Goal: Find specific page/section: Find specific page/section

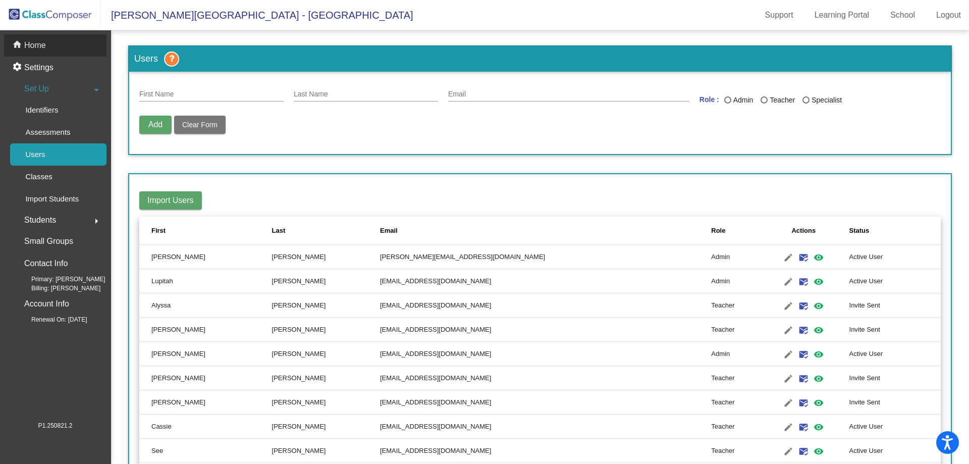
click at [82, 43] on div "home Home" at bounding box center [55, 45] width 102 height 22
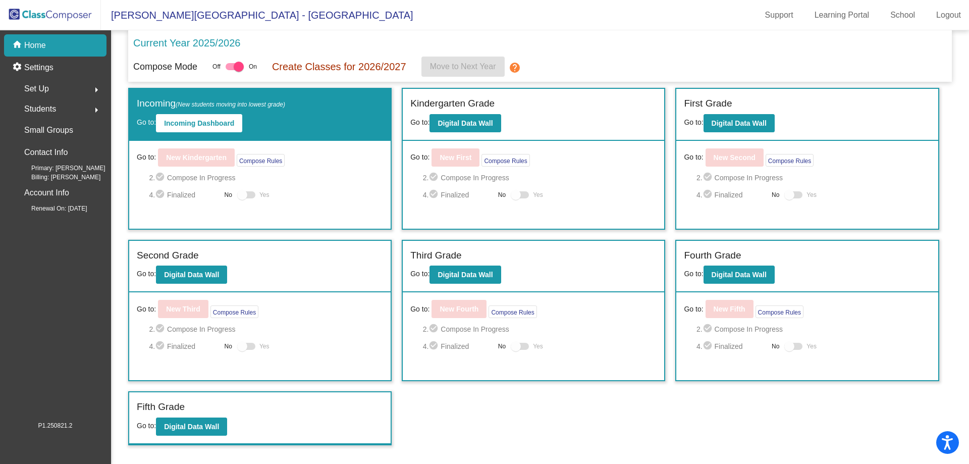
click at [52, 93] on div "Set Up arrow_right" at bounding box center [58, 89] width 96 height 20
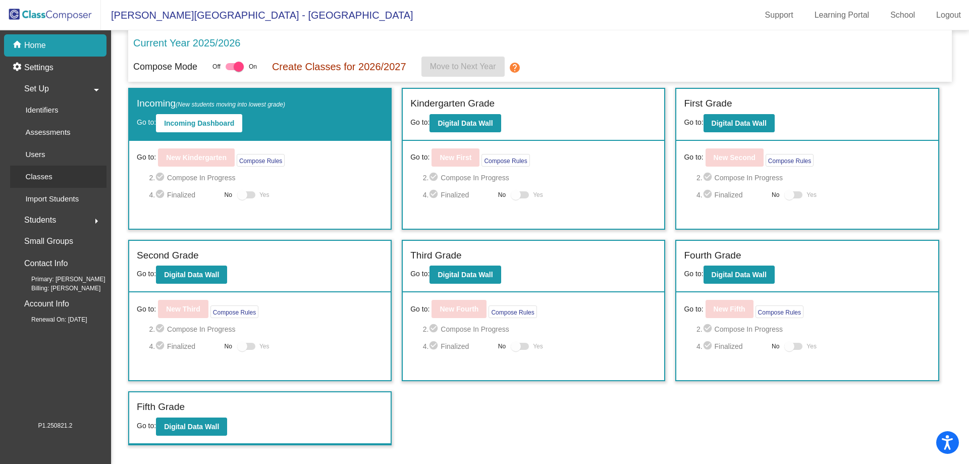
click at [58, 169] on div "Classes" at bounding box center [35, 177] width 50 height 22
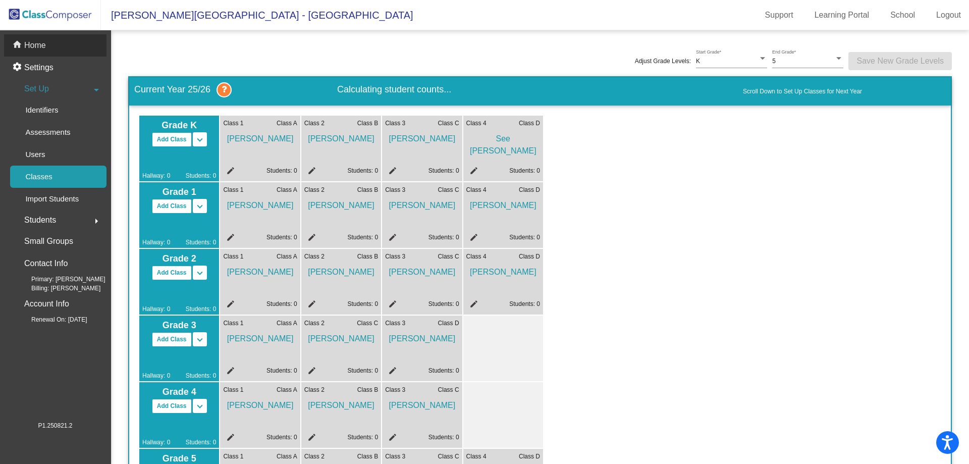
click at [40, 47] on p "Home" at bounding box center [35, 45] width 22 height 12
